Goal: Task Accomplishment & Management: Manage account settings

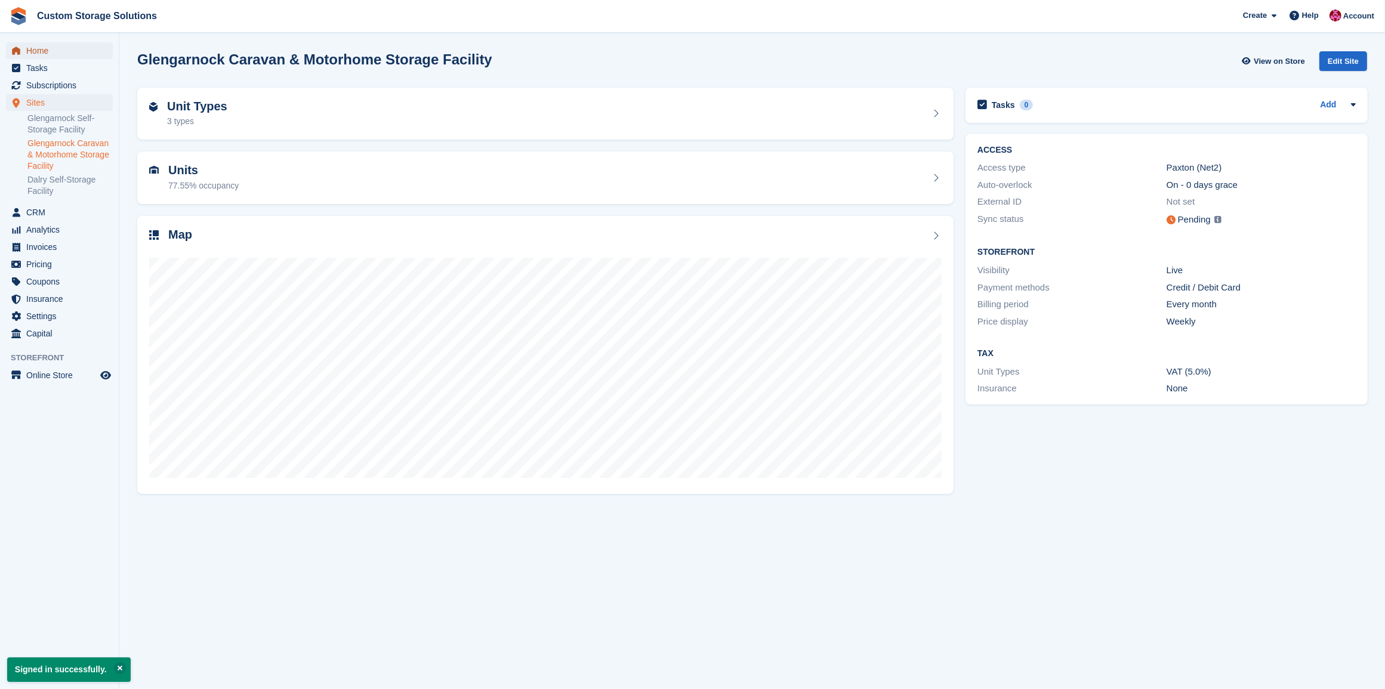
click at [42, 54] on span "Home" at bounding box center [62, 50] width 72 height 17
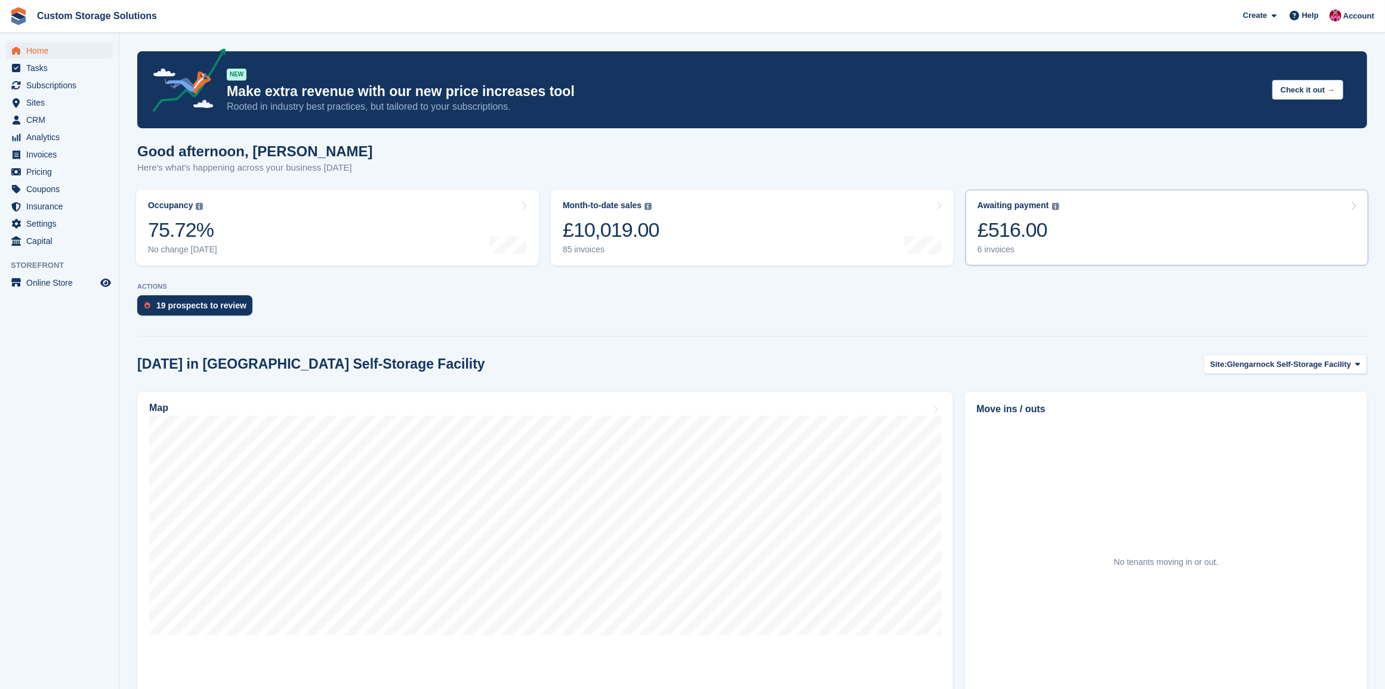
click at [1120, 233] on link "Awaiting payment The total outstanding balance on all open invoices. £516.00 6 …" at bounding box center [1166, 228] width 403 height 76
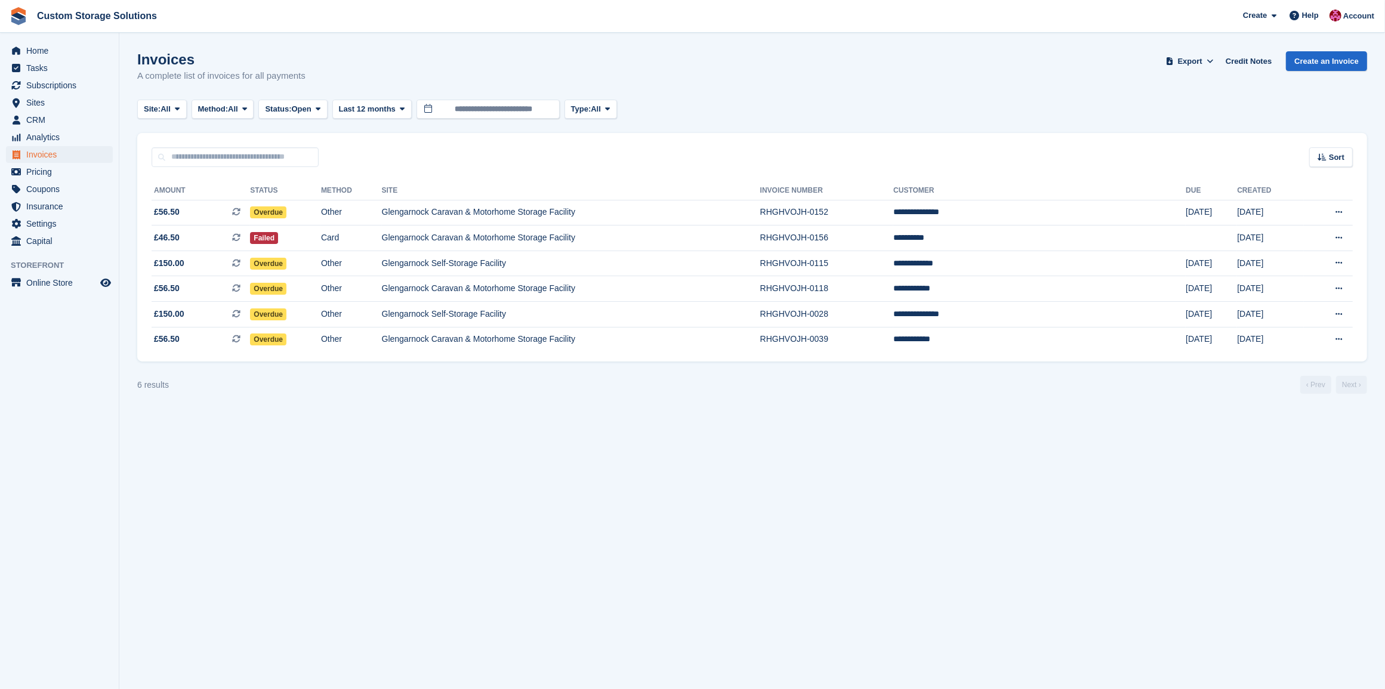
drag, startPoint x: 742, startPoint y: 320, endPoint x: 639, endPoint y: 422, distance: 144.7
click at [689, 467] on section "Invoices A complete list of invoices for all payments Export Export Invoices Ex…" at bounding box center [751, 344] width 1265 height 689
click at [1074, 215] on td "**********" at bounding box center [1039, 213] width 292 height 26
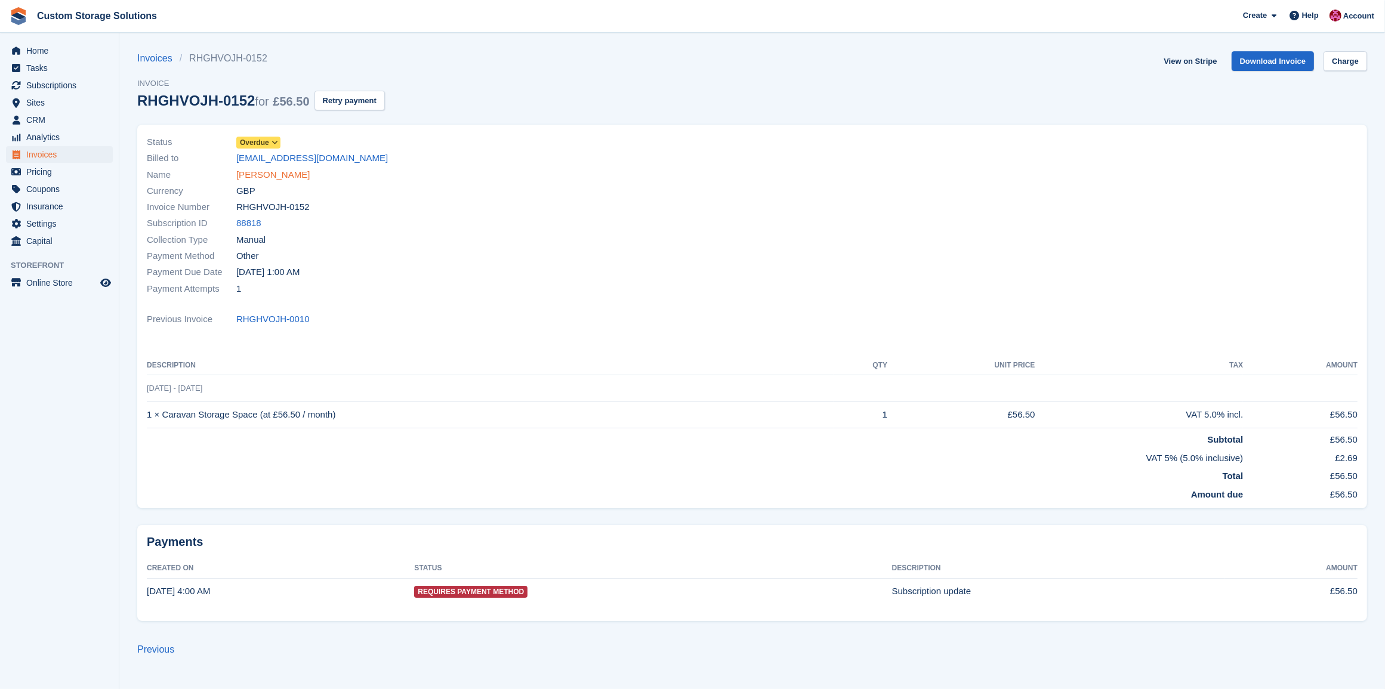
click at [285, 173] on link "Michael Coleman" at bounding box center [272, 175] width 73 height 14
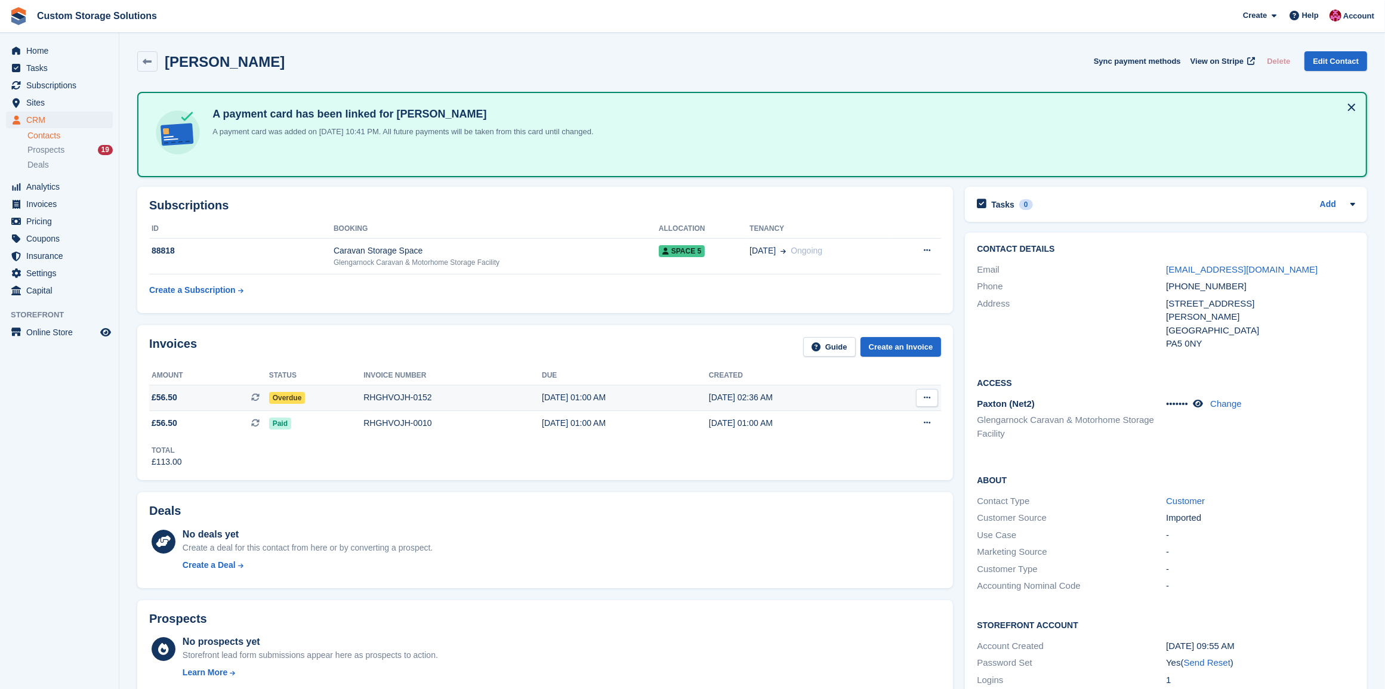
click at [928, 396] on icon at bounding box center [927, 398] width 7 height 8
click at [622, 402] on div "02 Aug, 01:00 AM" at bounding box center [625, 397] width 167 height 13
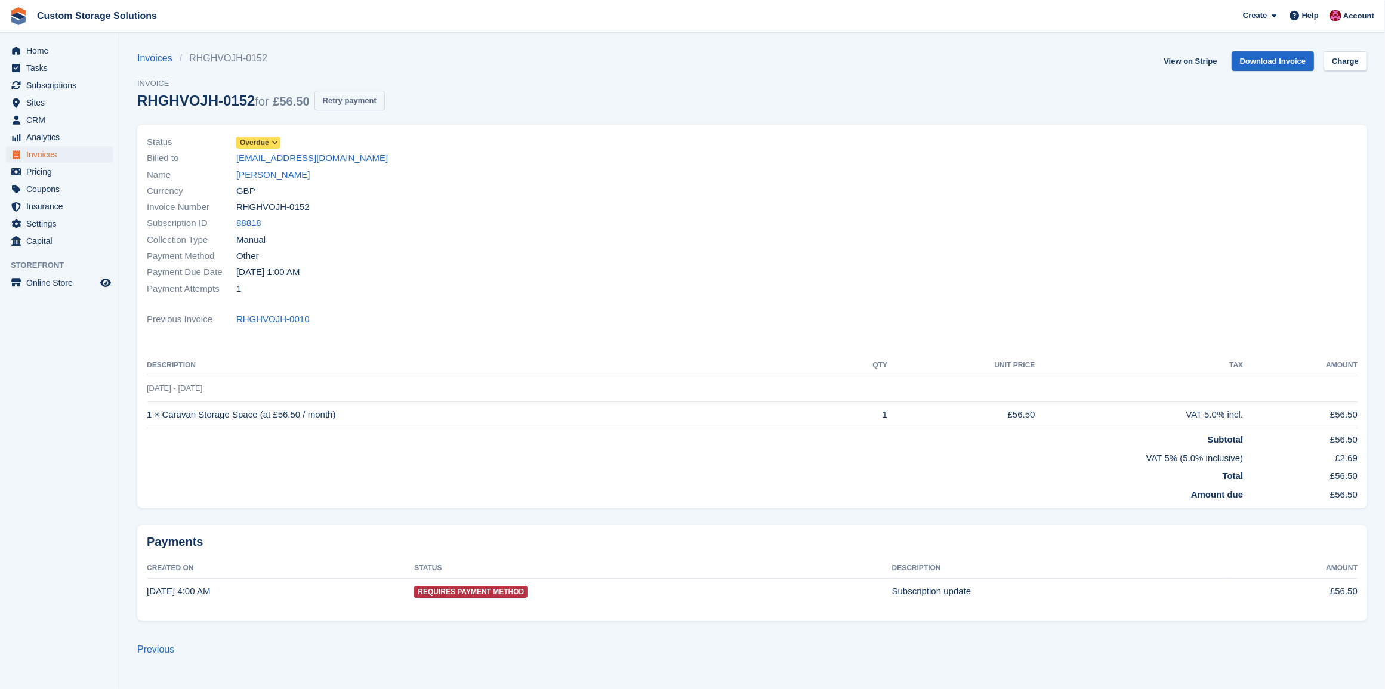
click at [359, 103] on button "Retry payment" at bounding box center [349, 101] width 70 height 20
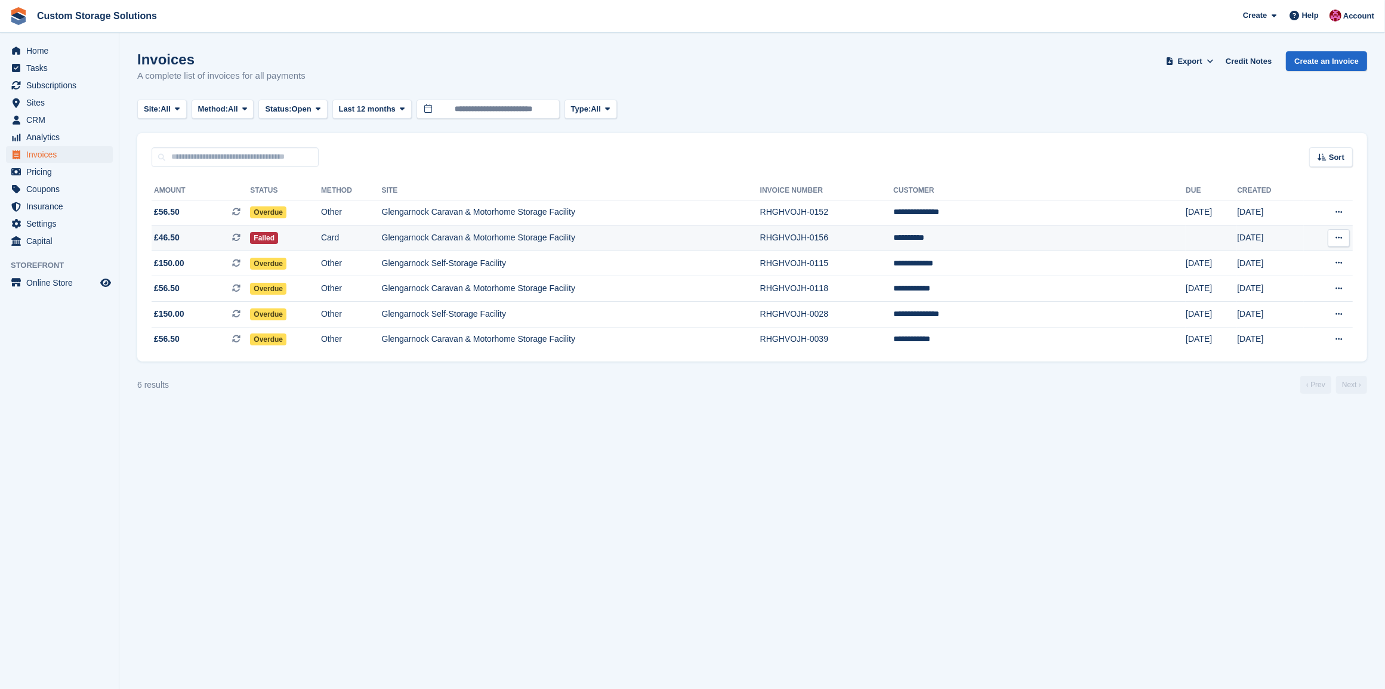
click at [705, 236] on td "Glengarnock Caravan & Motorhome Storage Facility" at bounding box center [571, 239] width 378 height 26
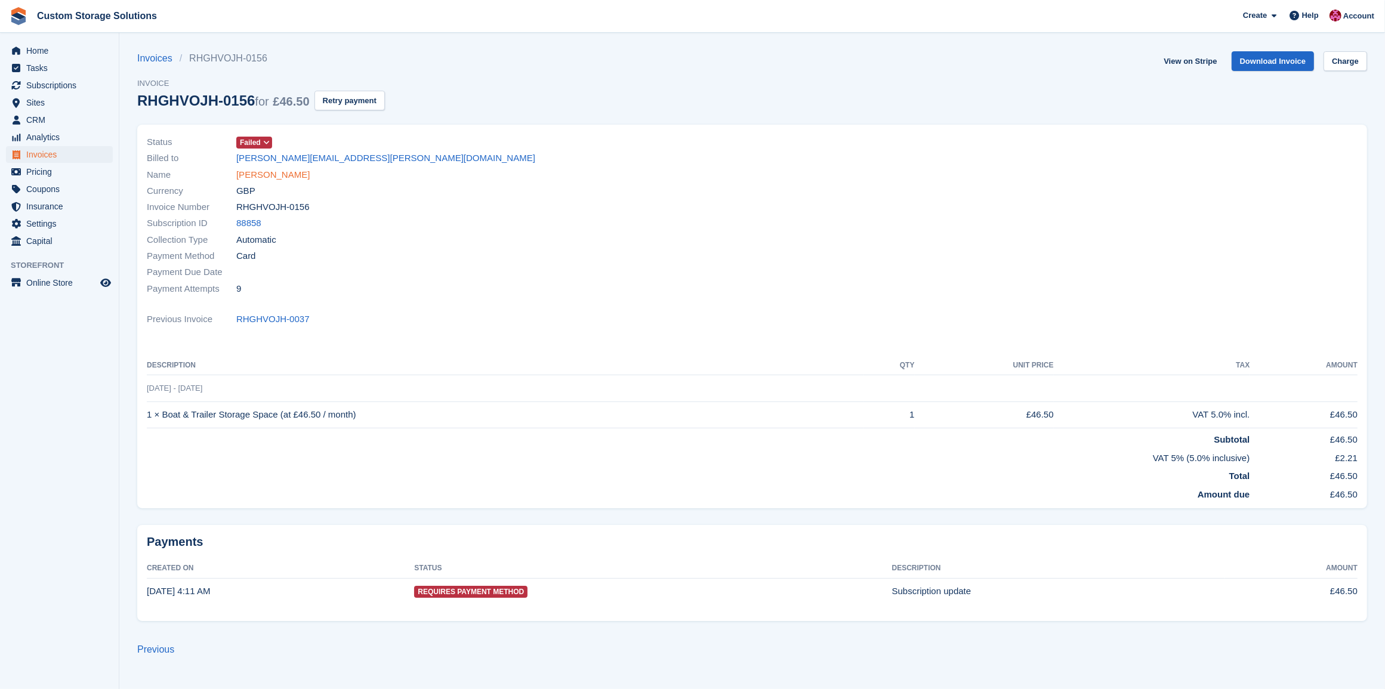
click at [264, 176] on link "[PERSON_NAME]" at bounding box center [272, 175] width 73 height 14
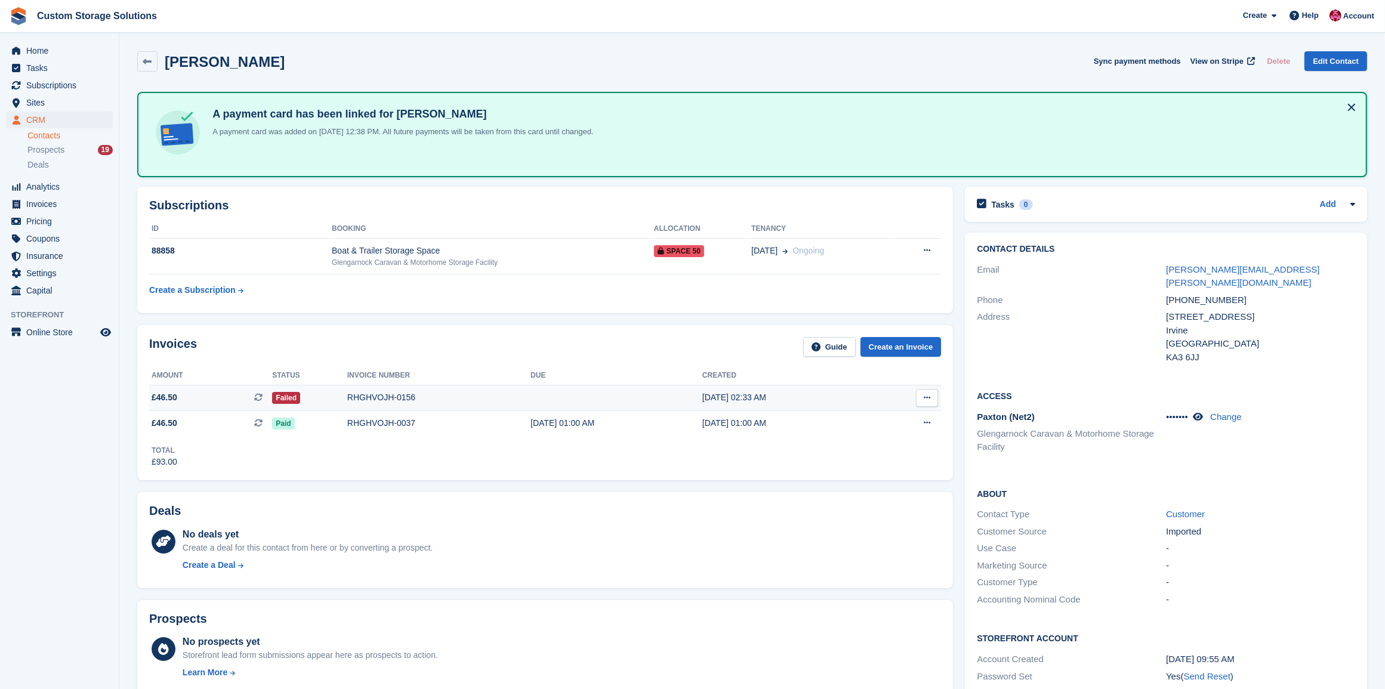
click at [597, 402] on td at bounding box center [616, 398] width 172 height 26
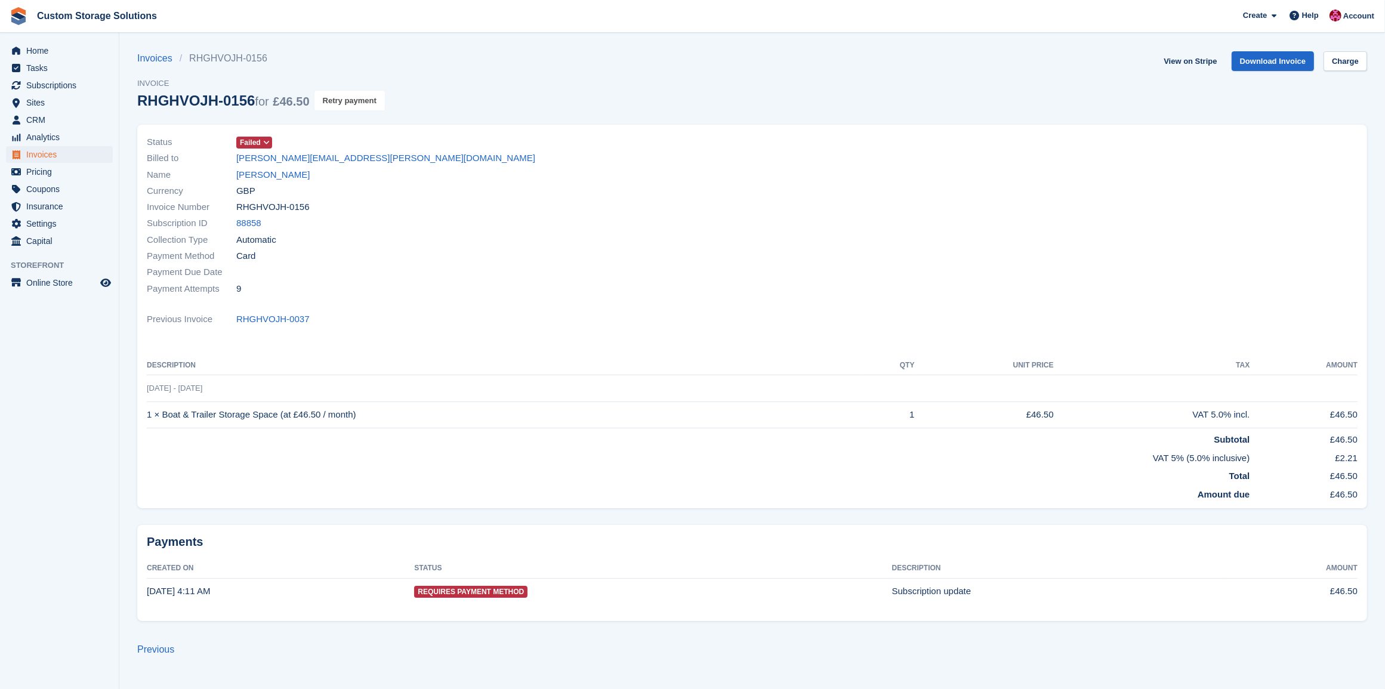
drag, startPoint x: 362, startPoint y: 106, endPoint x: 773, endPoint y: 46, distance: 415.4
click at [362, 105] on button "Retry payment" at bounding box center [349, 101] width 70 height 20
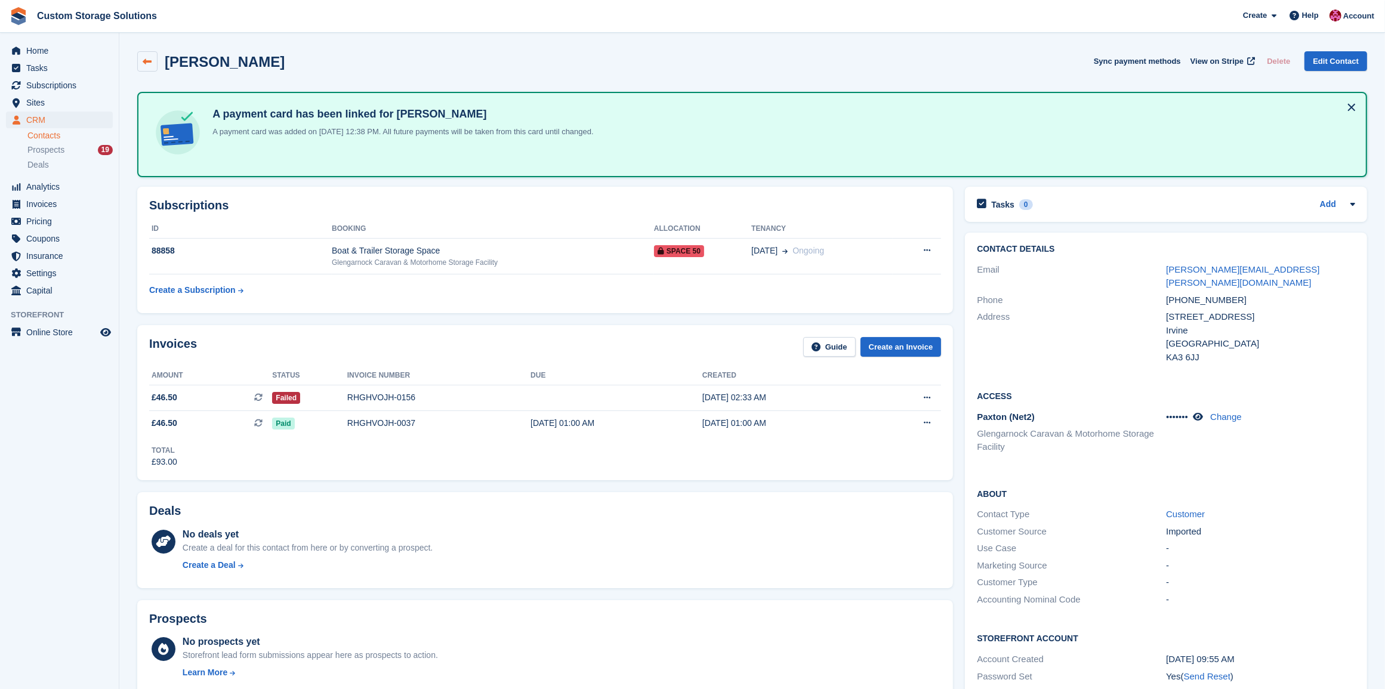
click at [150, 63] on icon at bounding box center [147, 61] width 9 height 9
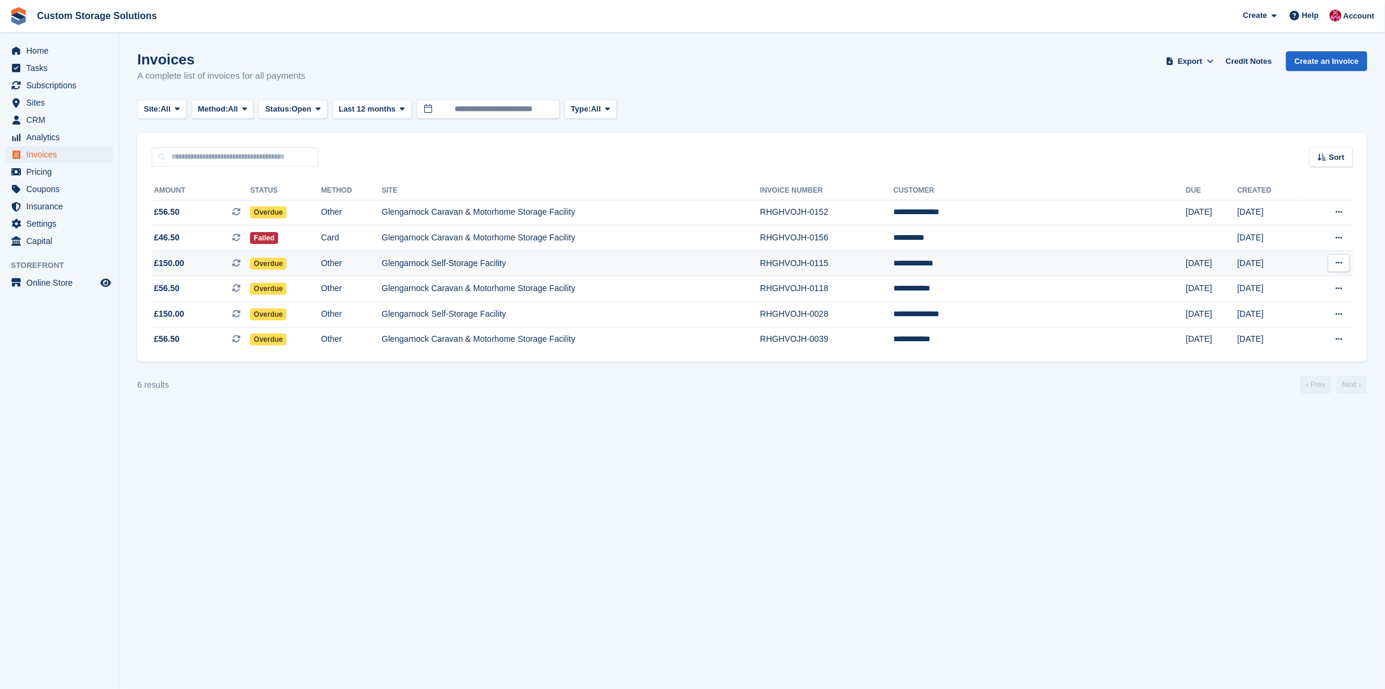
click at [675, 267] on td "Glengarnock Self-Storage Facility" at bounding box center [571, 264] width 378 height 26
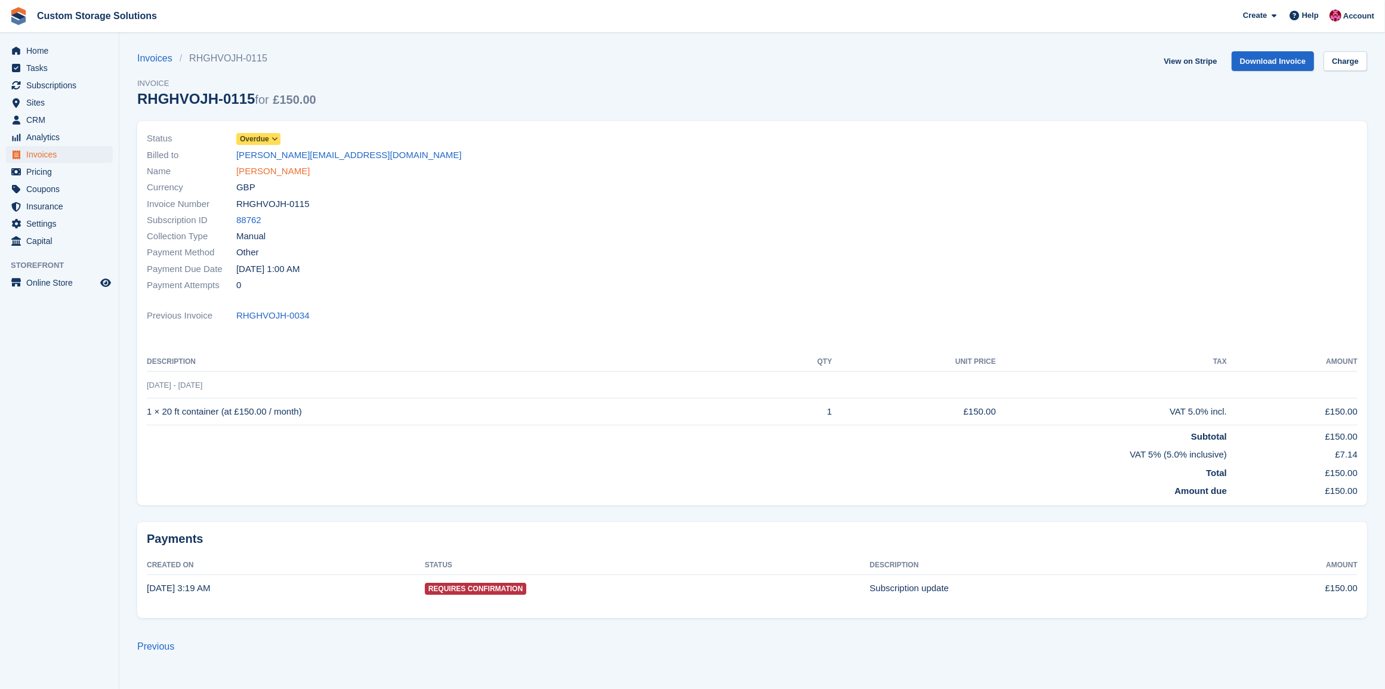
click at [273, 174] on link "William McKee" at bounding box center [272, 172] width 73 height 14
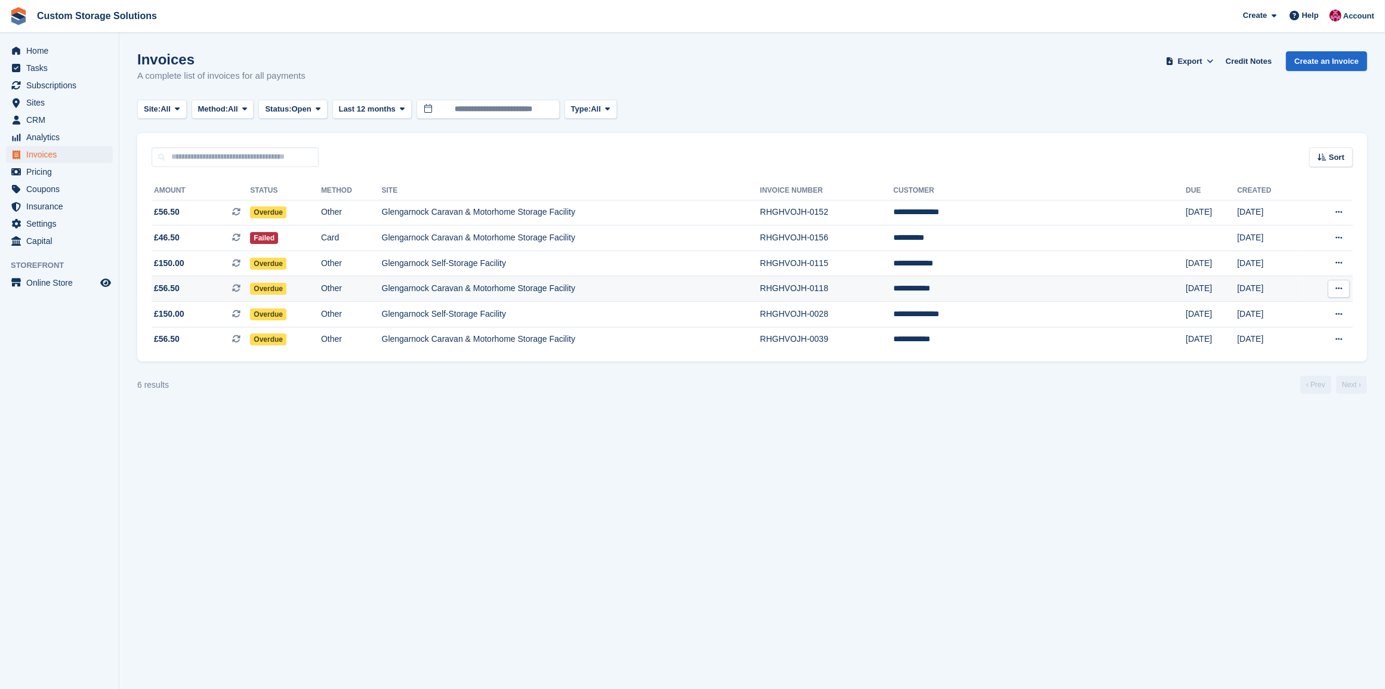
click at [749, 292] on td "Glengarnock Caravan & Motorhome Storage Facility" at bounding box center [571, 289] width 378 height 26
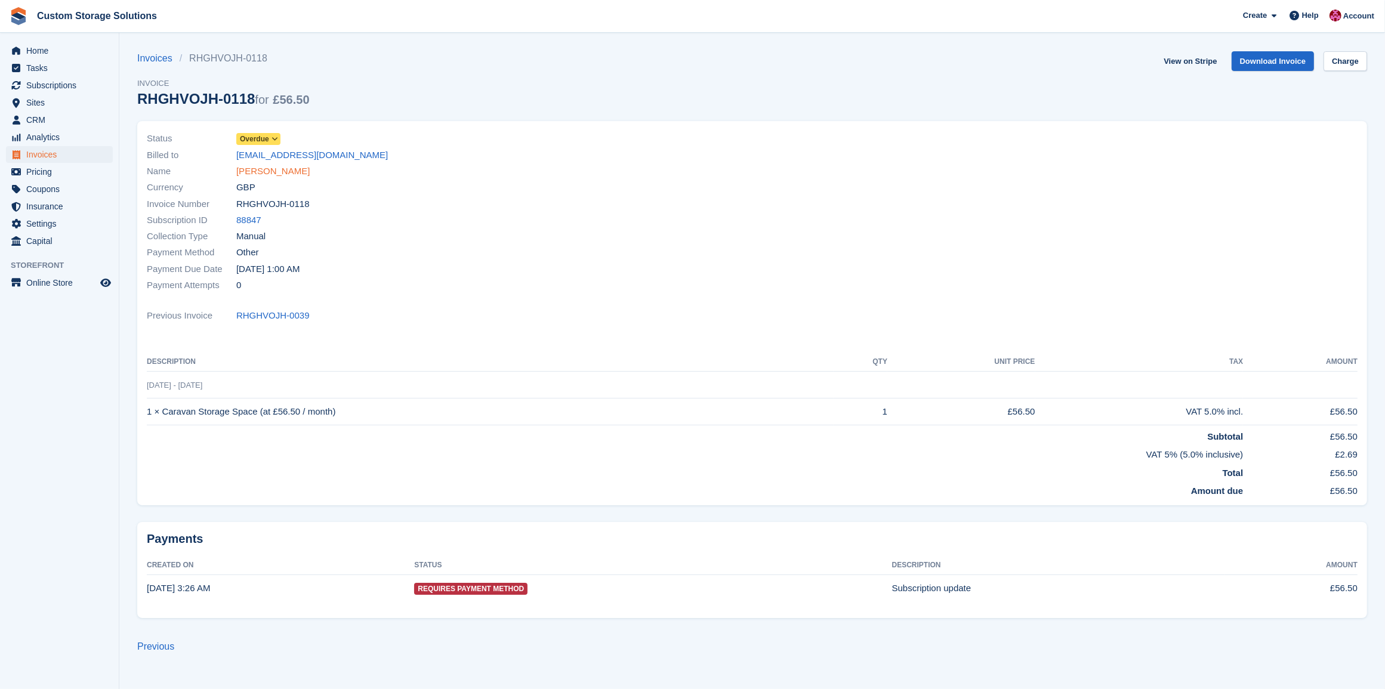
click at [257, 168] on link "Robert Burns" at bounding box center [272, 172] width 73 height 14
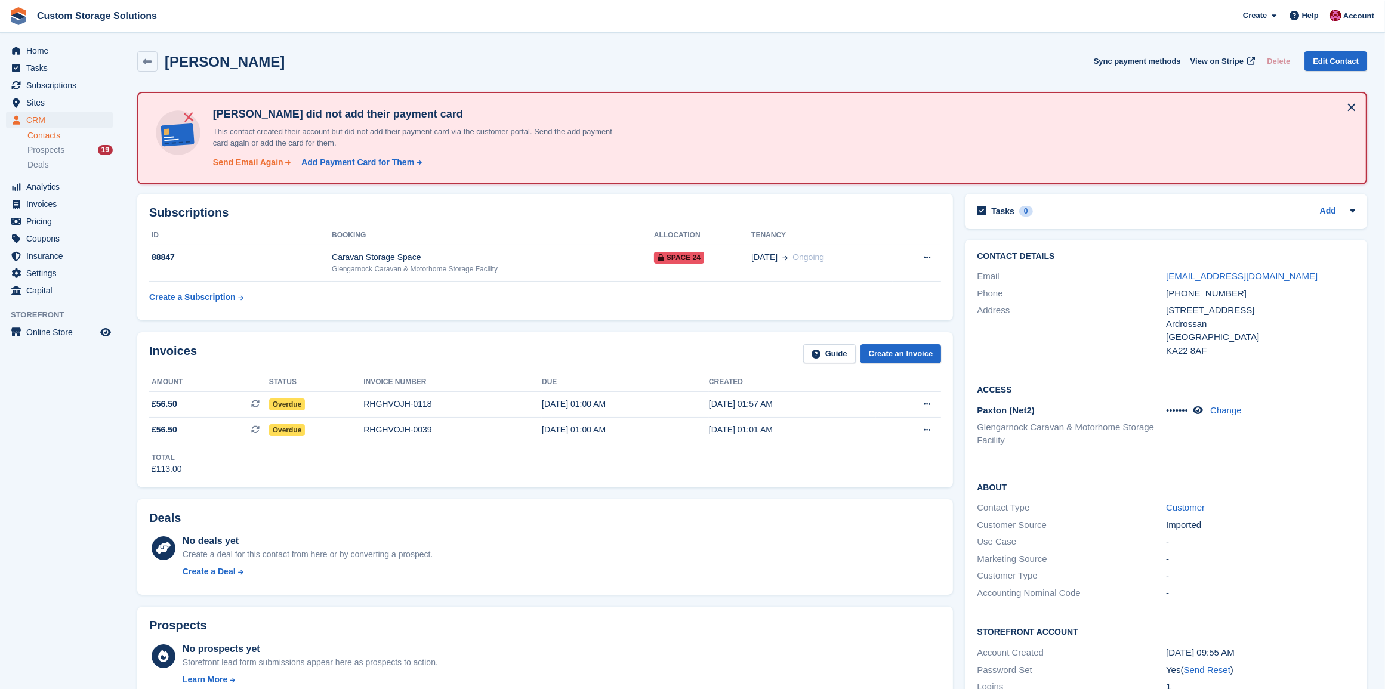
click at [239, 162] on div "Send Email Again" at bounding box center [248, 162] width 70 height 13
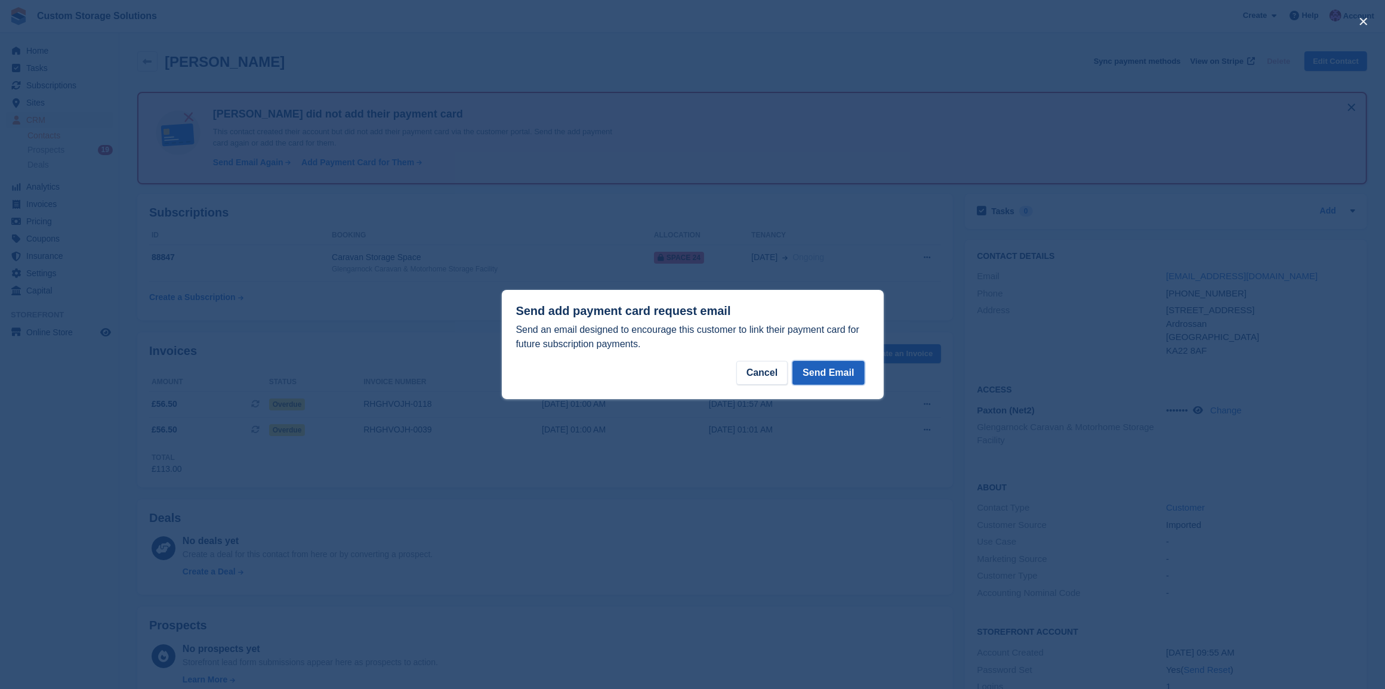
click at [826, 376] on button "Send Email" at bounding box center [828, 373] width 72 height 24
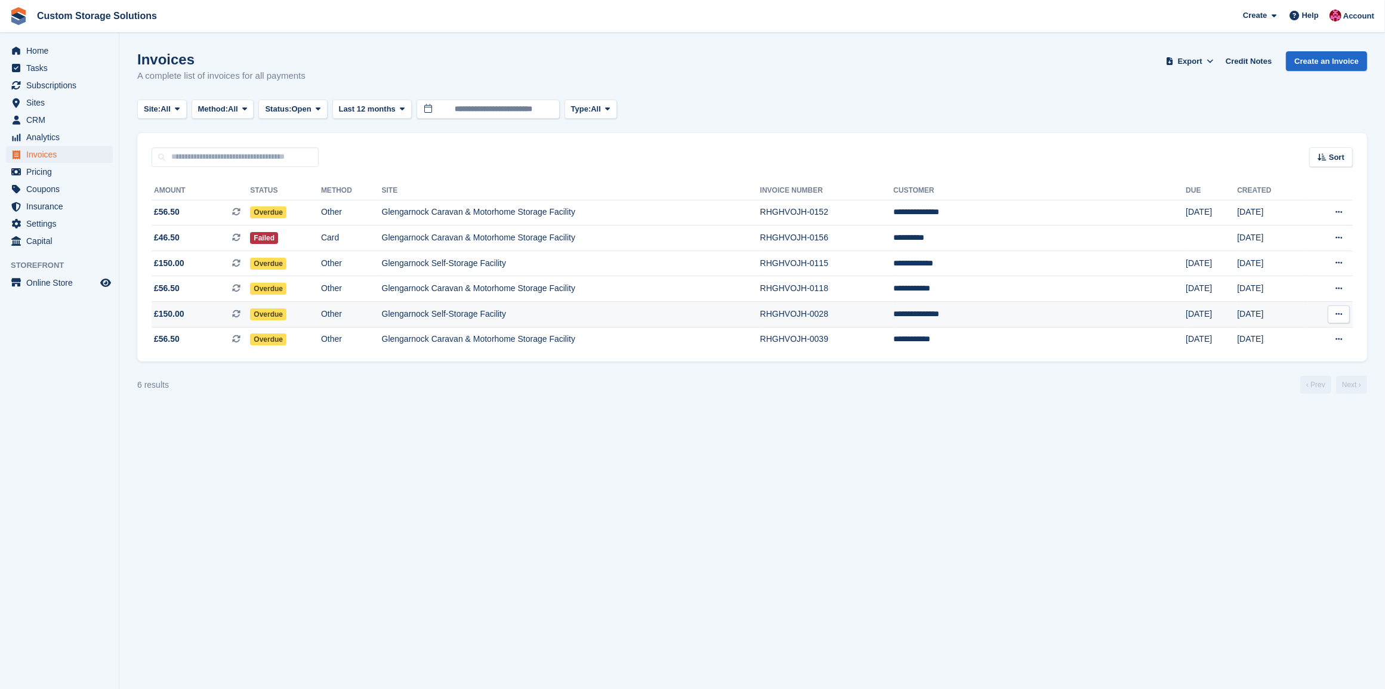
click at [684, 317] on td "Glengarnock Self-Storage Facility" at bounding box center [571, 315] width 378 height 26
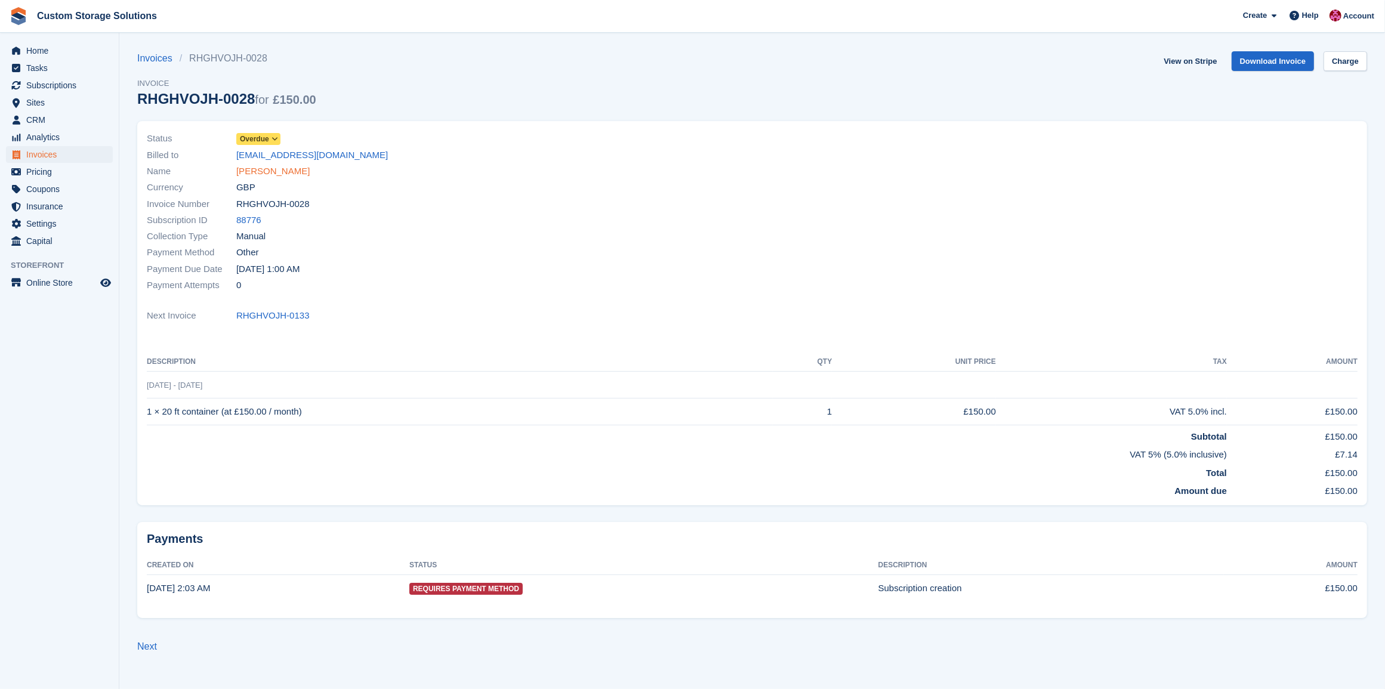
click at [291, 174] on link "[PERSON_NAME]" at bounding box center [272, 172] width 73 height 14
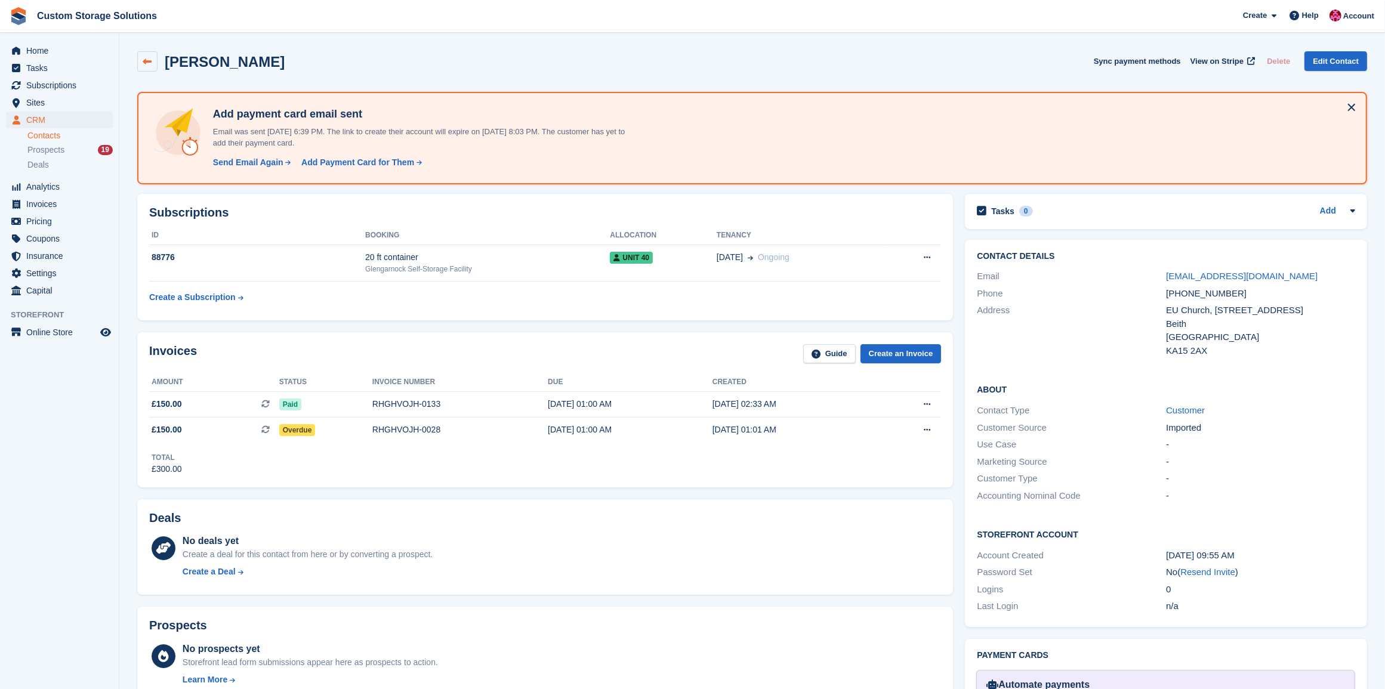
click at [141, 63] on link at bounding box center [147, 61] width 20 height 20
